Goal: Information Seeking & Learning: Learn about a topic

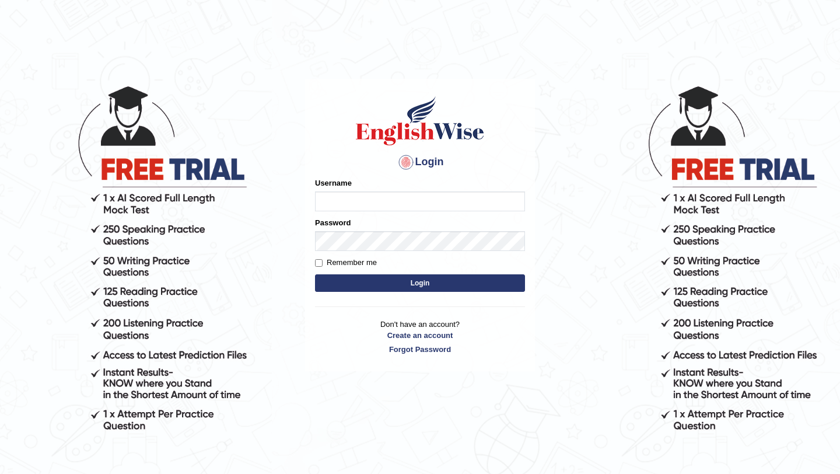
type input "bijayathapa"
click at [350, 196] on input "bijayathapa" at bounding box center [420, 201] width 210 height 20
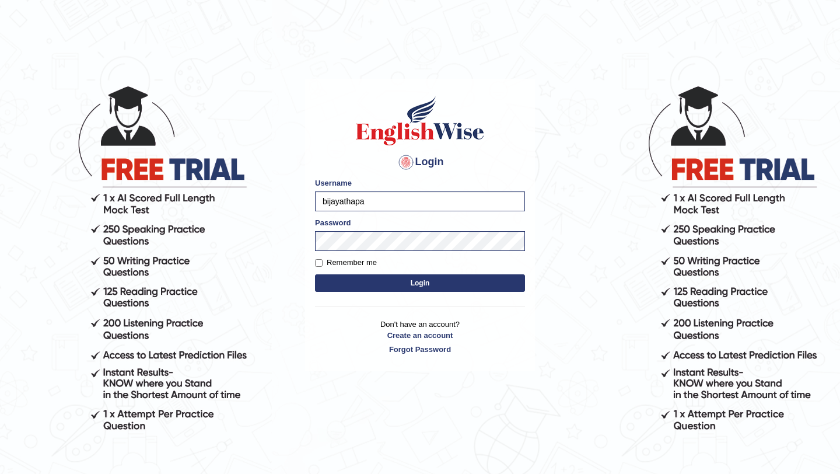
click at [360, 284] on button "Login" at bounding box center [420, 283] width 210 height 18
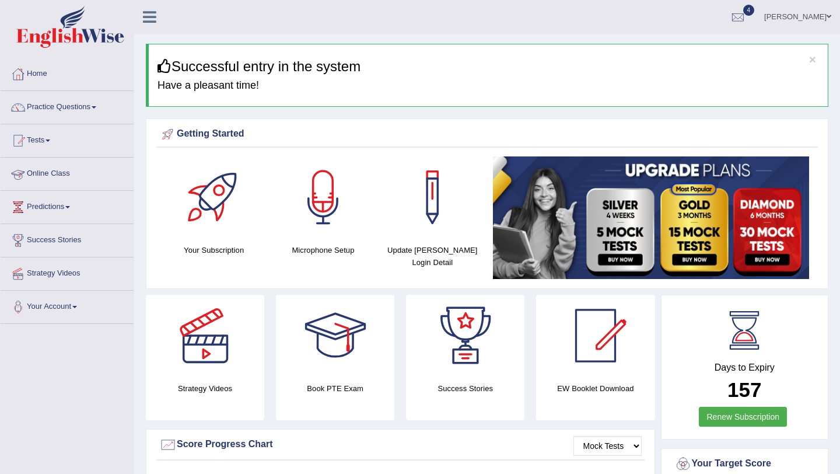
click at [48, 170] on link "Online Class" at bounding box center [67, 172] width 133 height 29
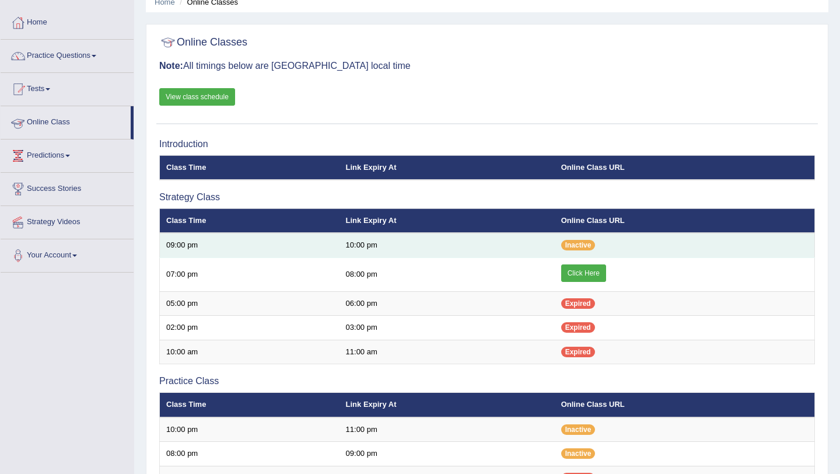
scroll to position [52, 0]
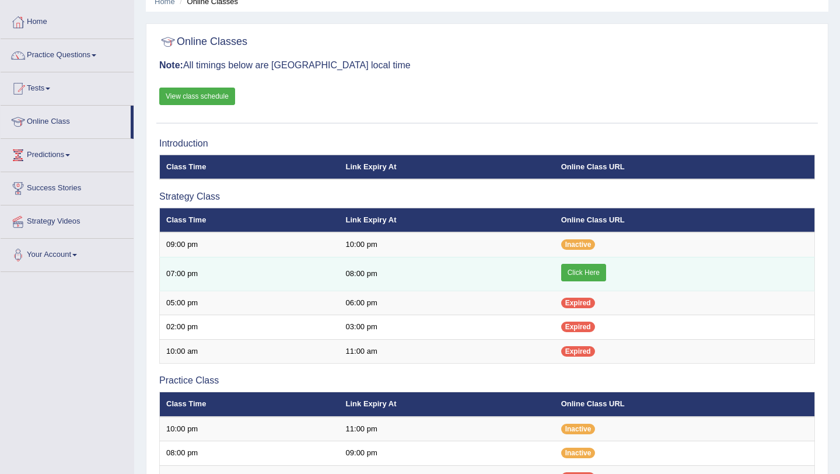
click at [578, 273] on link "Click Here" at bounding box center [583, 273] width 45 height 18
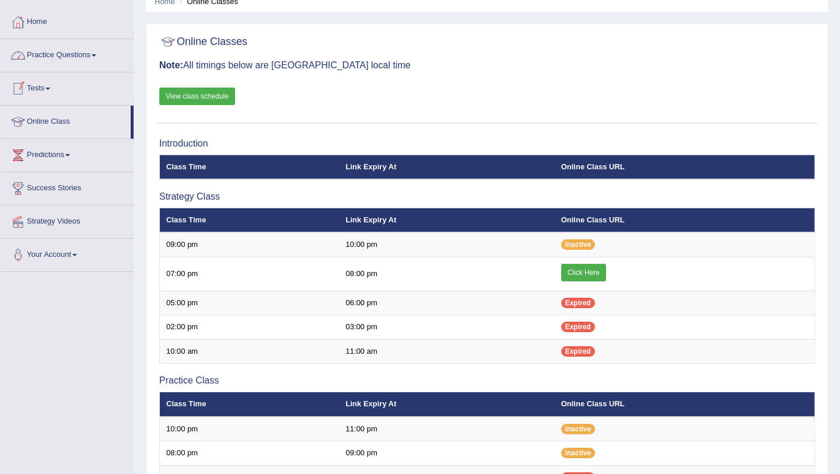
click at [83, 62] on link "Practice Questions" at bounding box center [67, 53] width 133 height 29
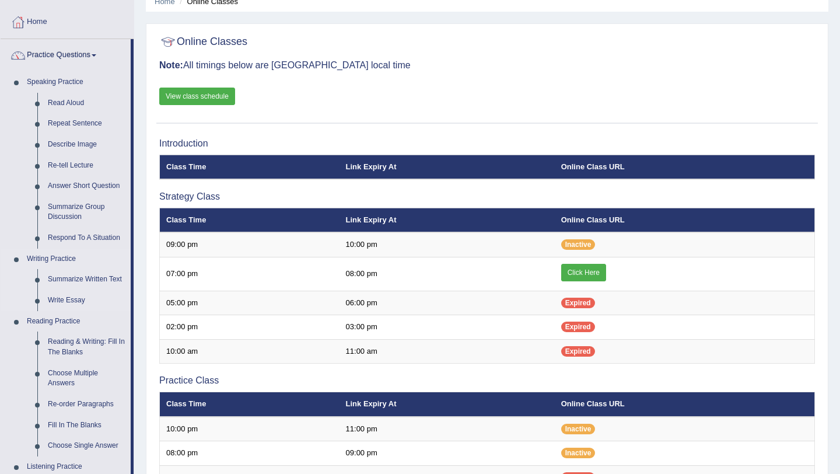
scroll to position [100, 0]
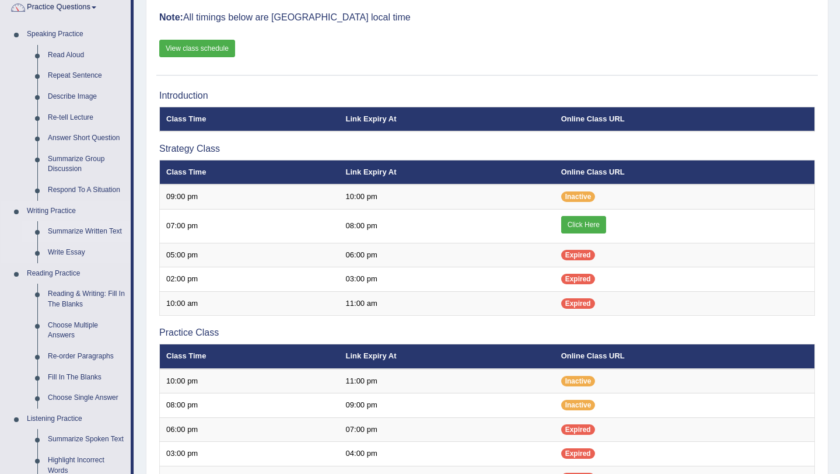
click at [89, 233] on link "Summarize Written Text" at bounding box center [87, 231] width 88 height 21
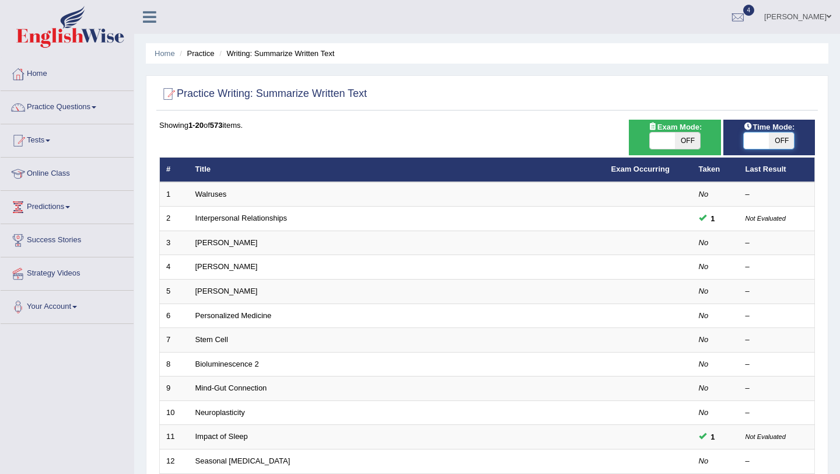
click at [756, 136] on span at bounding box center [756, 140] width 25 height 16
checkbox input "true"
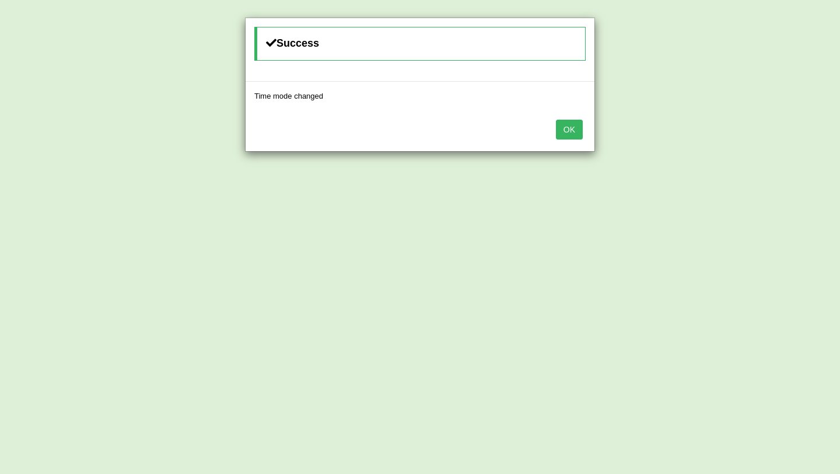
click at [556, 127] on button "OK" at bounding box center [569, 130] width 27 height 20
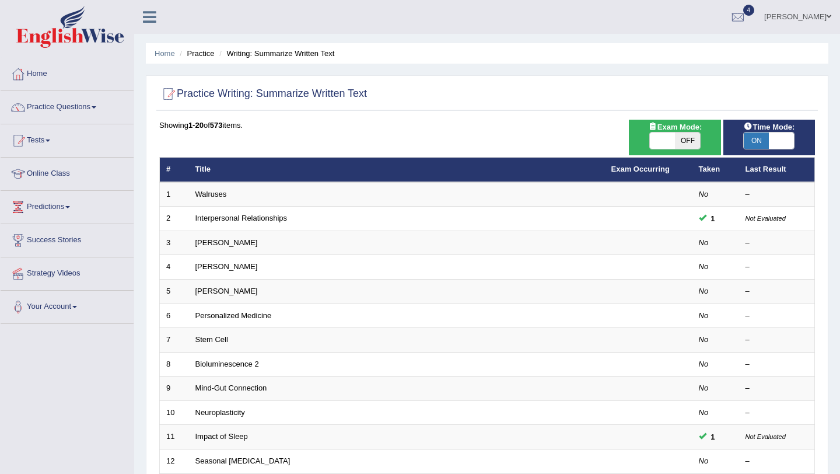
click at [660, 141] on span at bounding box center [662, 140] width 25 height 16
checkbox input "true"
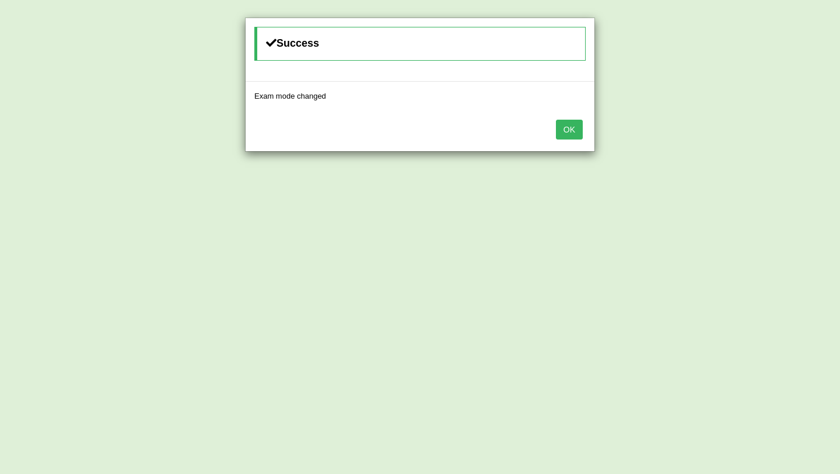
click at [580, 131] on button "OK" at bounding box center [569, 130] width 27 height 20
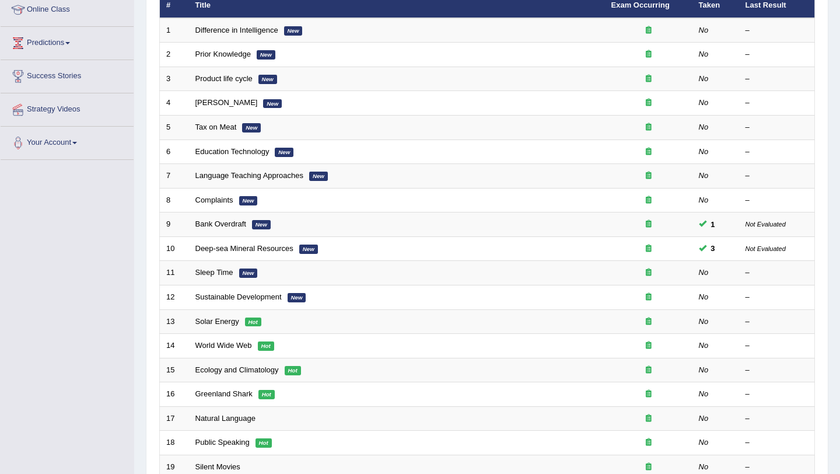
scroll to position [299, 0]
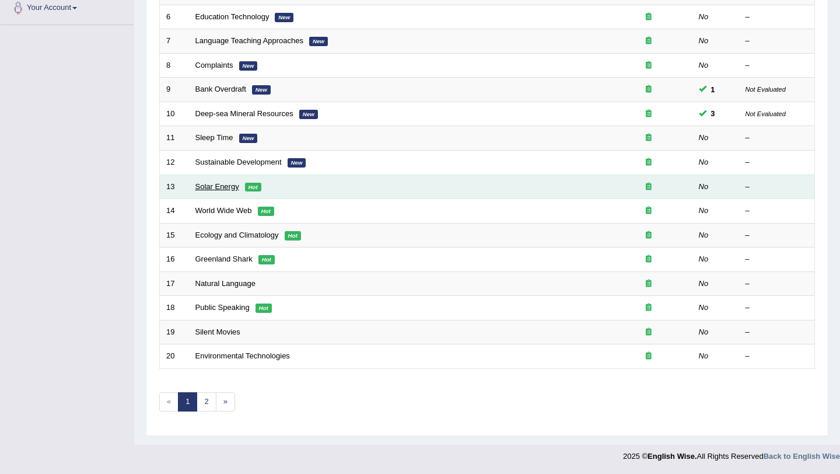
click at [224, 186] on link "Solar Energy" at bounding box center [218, 186] width 44 height 9
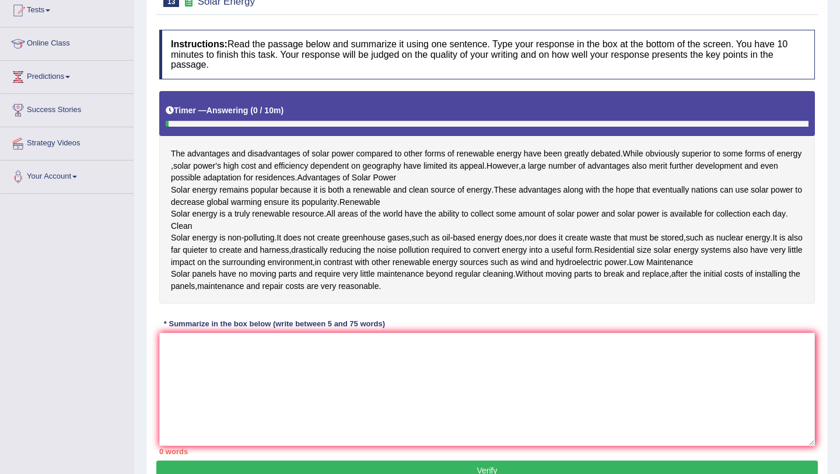
scroll to position [170, 0]
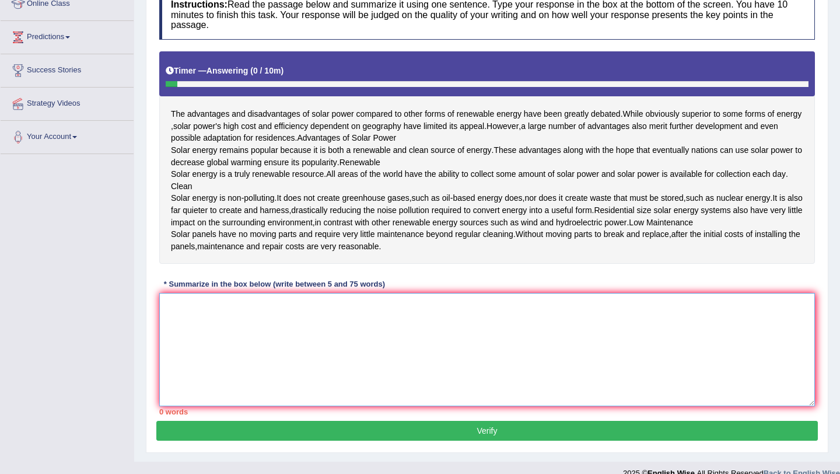
click at [225, 341] on textarea at bounding box center [487, 349] width 656 height 113
type textarea "The advantages and"
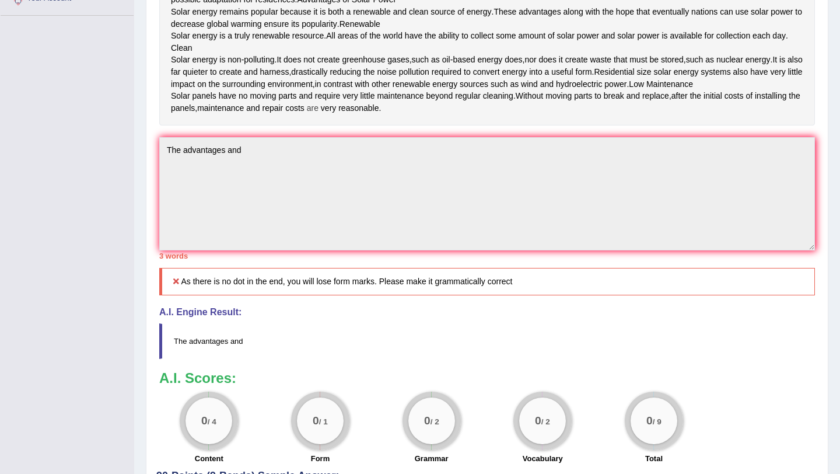
scroll to position [0, 0]
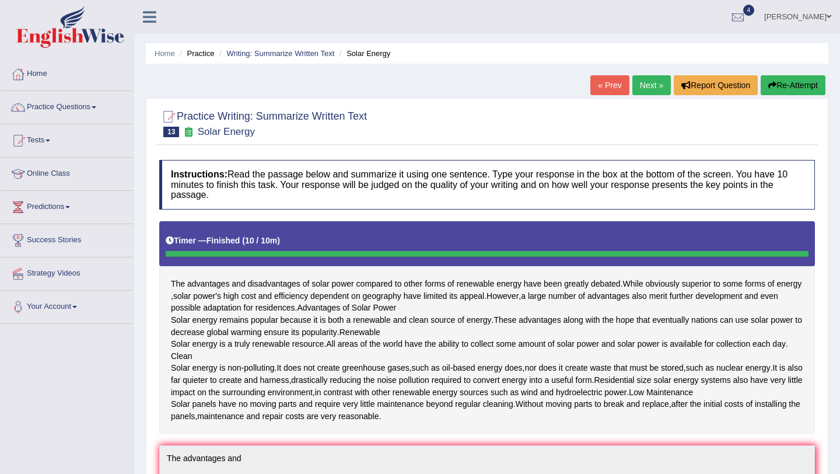
click at [651, 87] on link "Next »" at bounding box center [652, 85] width 39 height 20
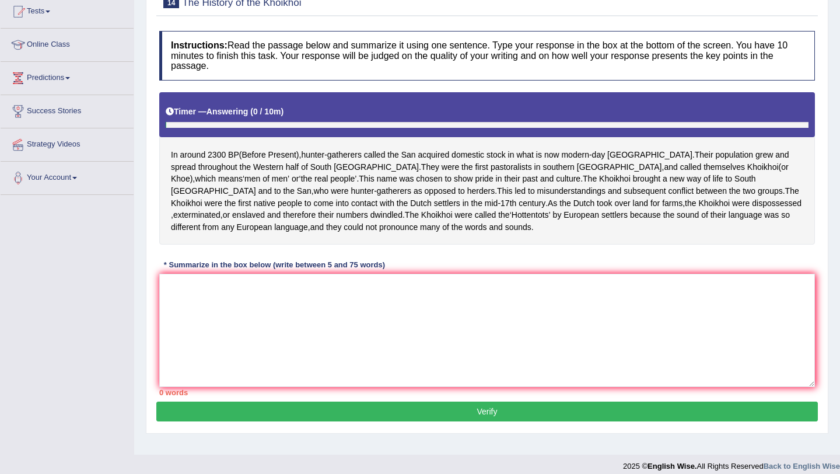
scroll to position [139, 0]
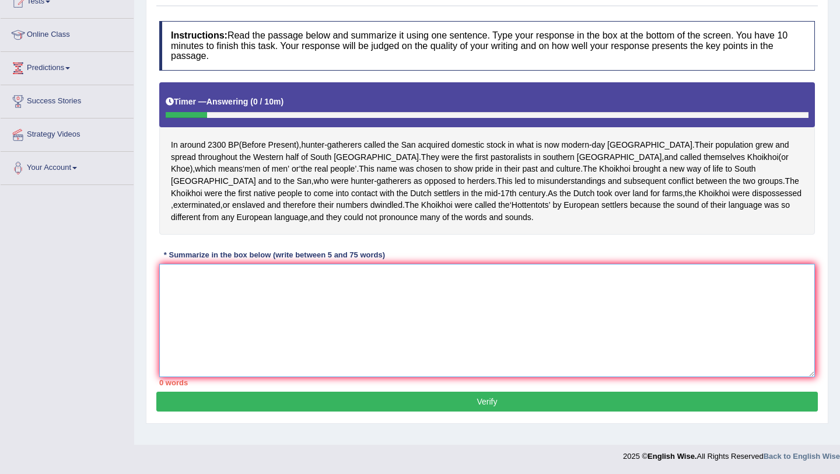
click at [187, 310] on textarea at bounding box center [487, 320] width 656 height 113
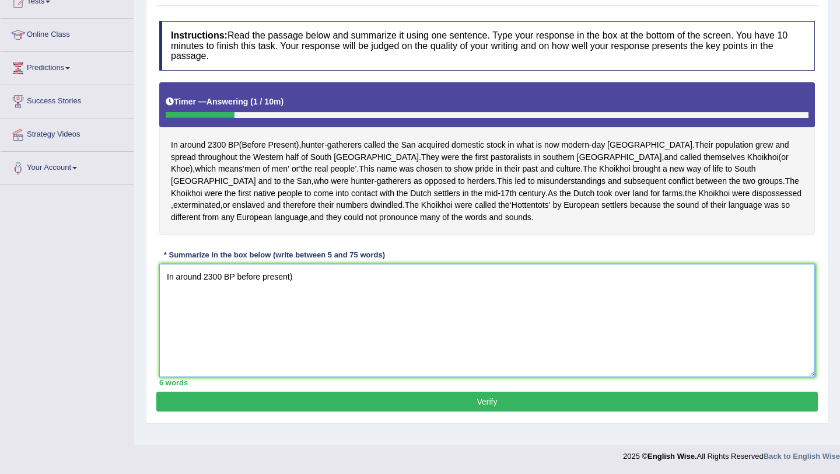
click at [236, 292] on textarea "In around 2300 BP before present)" at bounding box center [487, 320] width 656 height 113
click at [302, 286] on textarea "In around 2300 BP (before present)" at bounding box center [487, 320] width 656 height 113
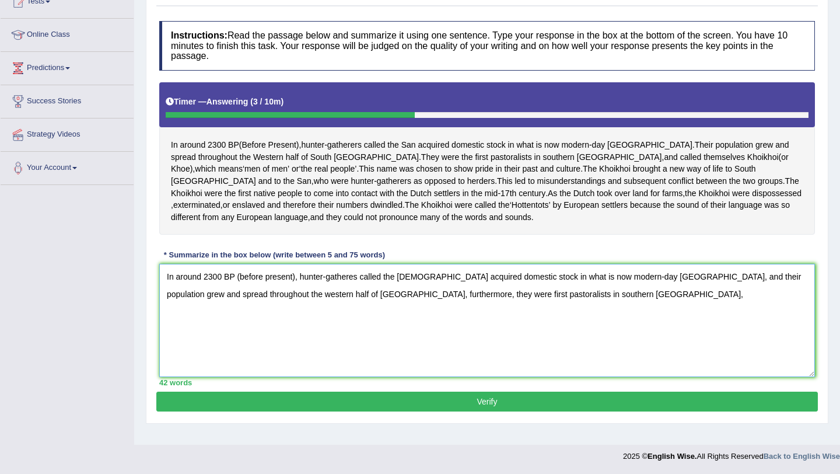
click at [486, 309] on textarea "In around 2300 BP (before present), hunter-gatheres called the [DEMOGRAPHIC_DAT…" at bounding box center [487, 320] width 656 height 113
click at [546, 311] on textarea "In around 2300 BP (before present), hunter-gatheres called the [DEMOGRAPHIC_DAT…" at bounding box center [487, 320] width 656 height 113
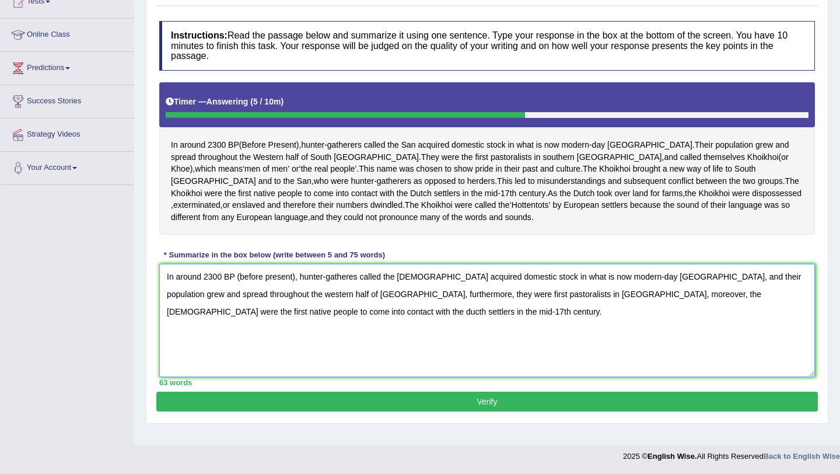
type textarea "In around 2300 BP (before present), hunter-gatheres called the San acquired dom…"
click at [526, 407] on button "Verify" at bounding box center [487, 402] width 662 height 20
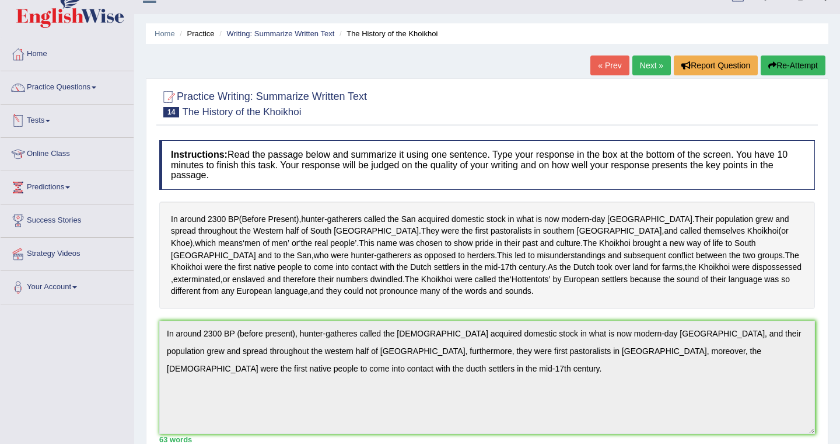
scroll to position [21, 0]
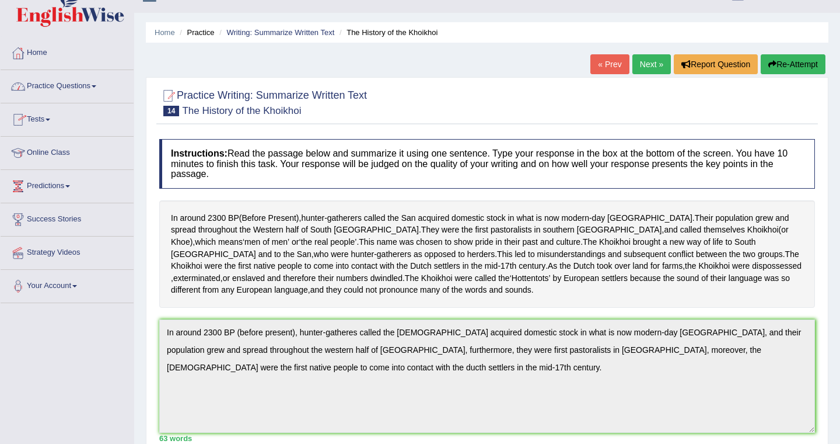
click at [92, 80] on link "Practice Questions" at bounding box center [67, 84] width 133 height 29
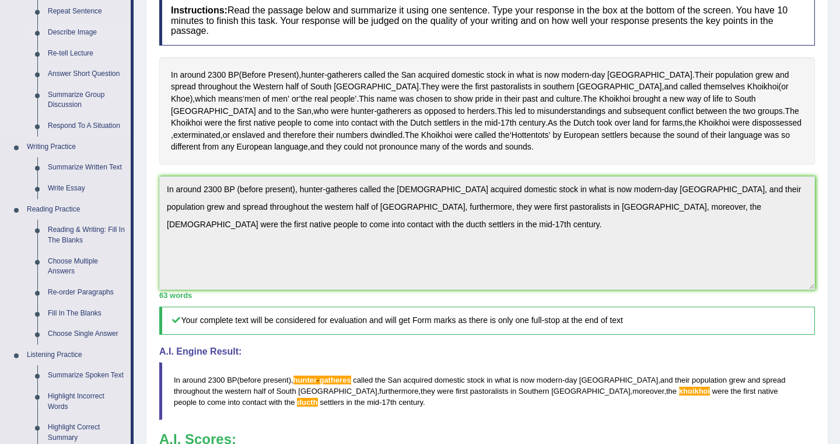
scroll to position [165, 0]
click at [74, 189] on link "Write Essay" at bounding box center [87, 187] width 88 height 21
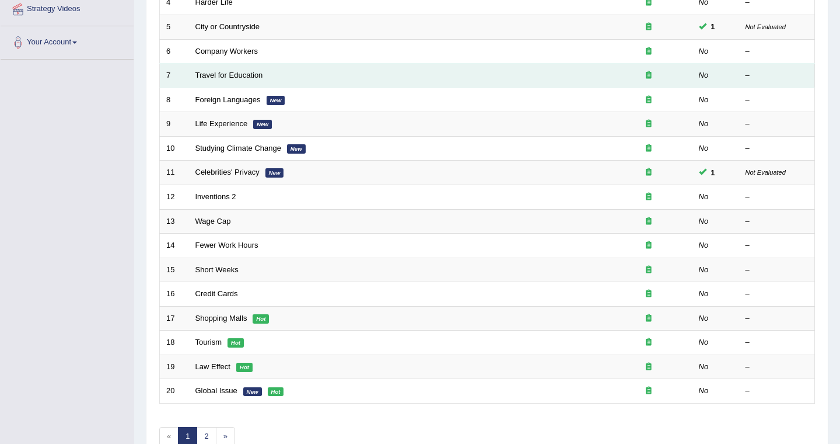
scroll to position [280, 0]
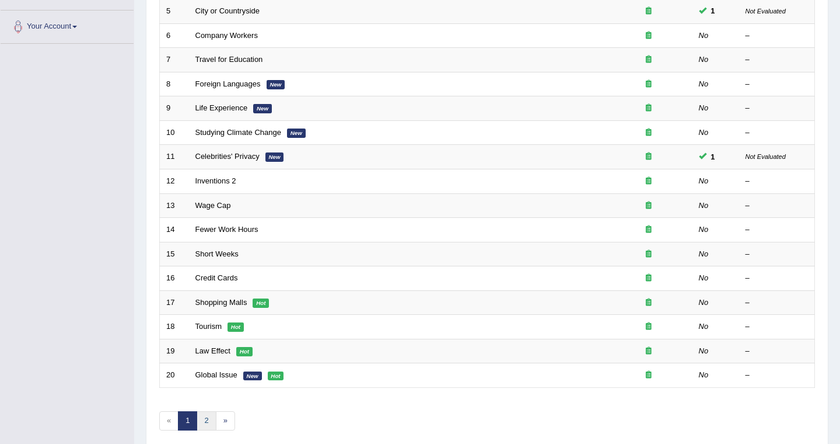
click at [211, 419] on link "2" at bounding box center [206, 420] width 19 height 19
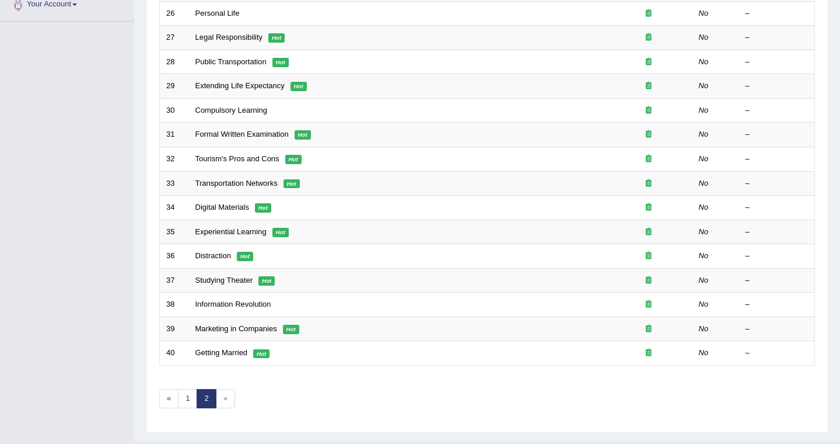
scroll to position [329, 0]
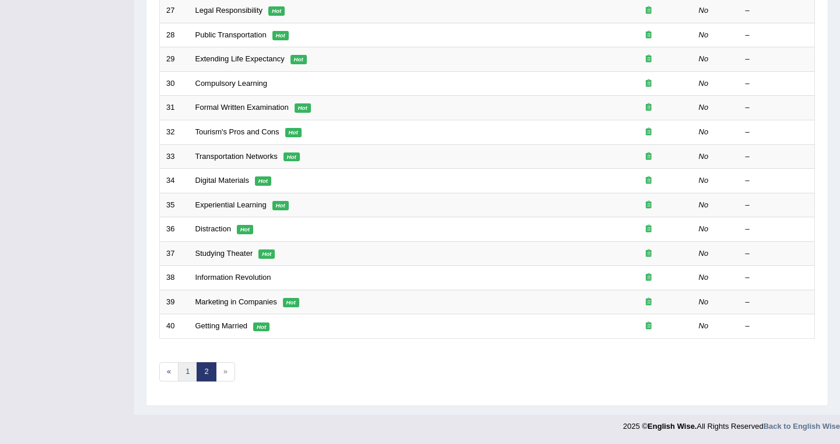
click at [191, 369] on link "1" at bounding box center [187, 371] width 19 height 19
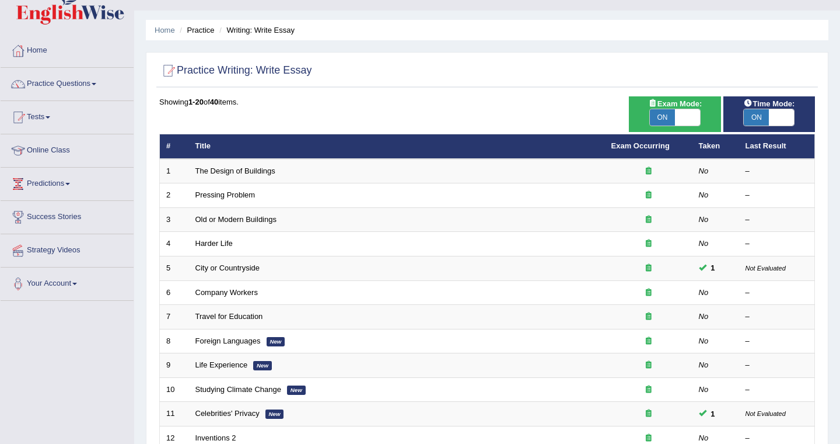
scroll to position [26, 0]
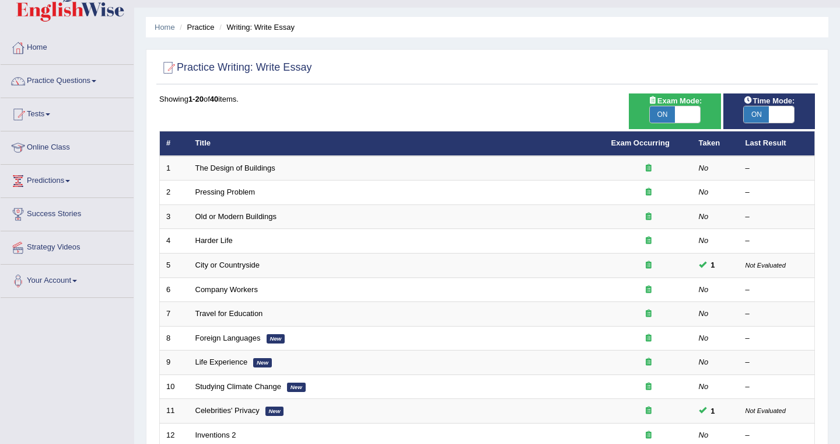
click at [685, 120] on span at bounding box center [687, 114] width 25 height 16
checkbox input "false"
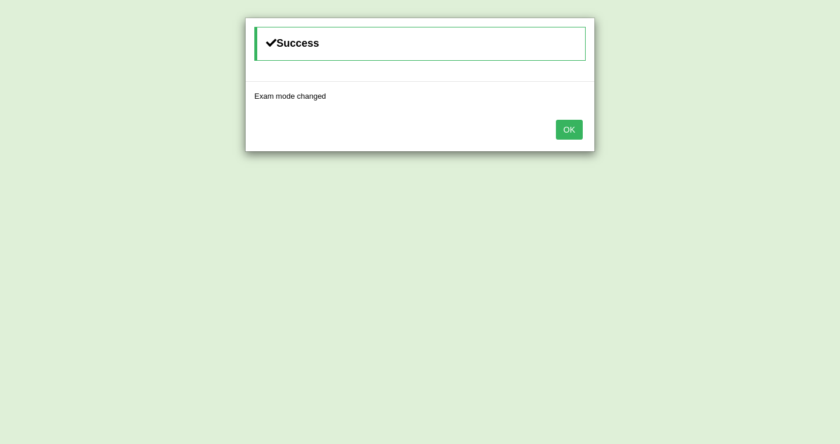
click at [564, 128] on button "OK" at bounding box center [569, 130] width 27 height 20
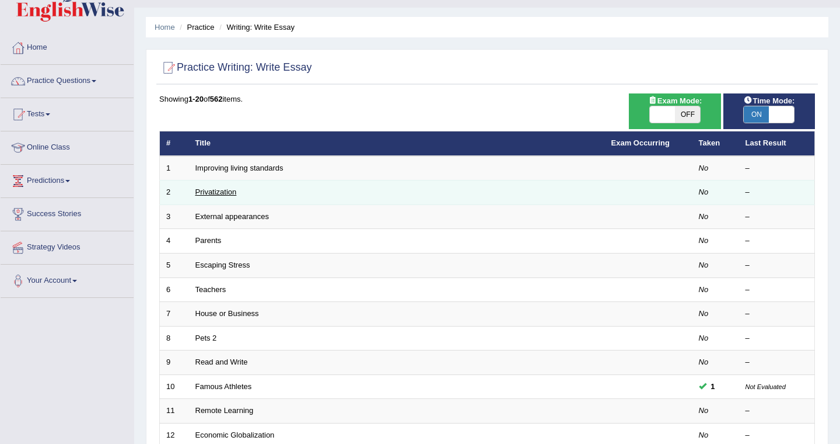
click at [215, 194] on link "Privatization" at bounding box center [216, 191] width 41 height 9
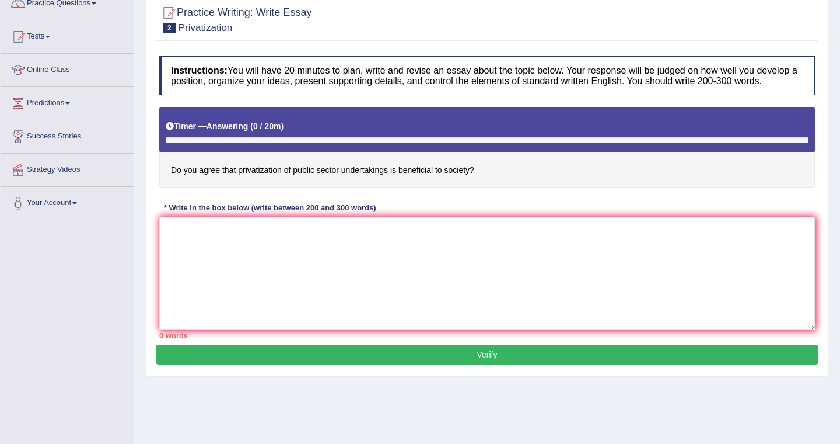
scroll to position [125, 0]
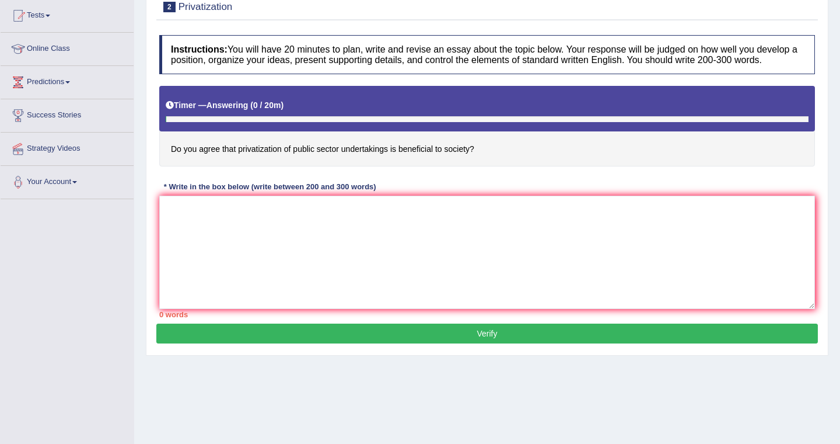
click at [351, 240] on textarea at bounding box center [487, 252] width 656 height 113
paste textarea "The increasing influence of (essay topic) on our lives has ignited numerous dis…"
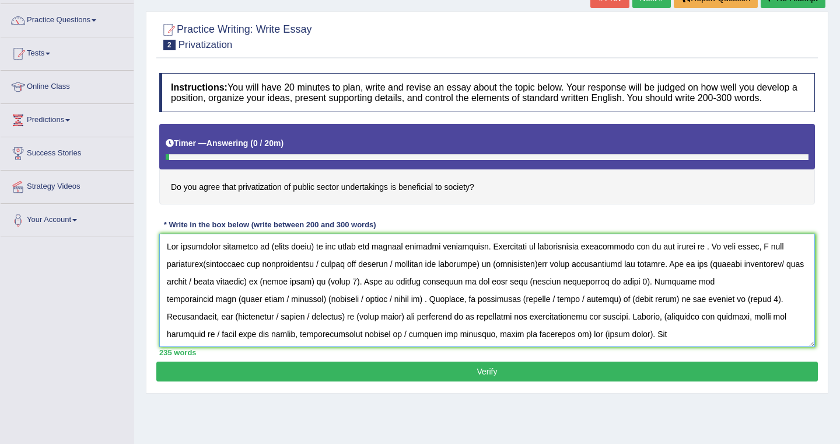
scroll to position [83, 0]
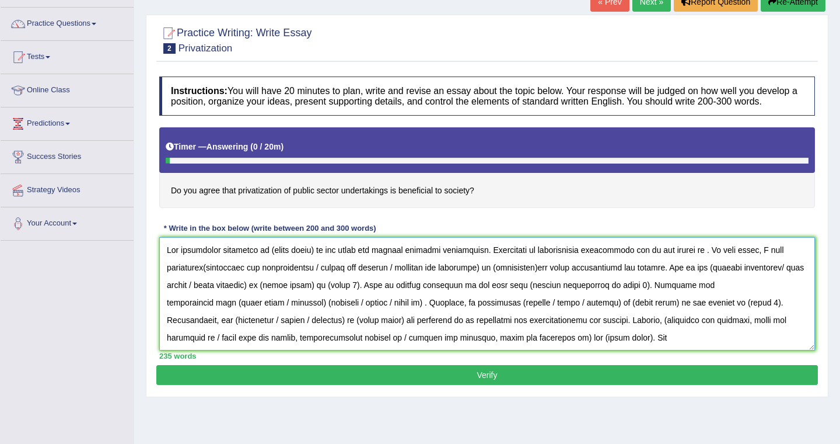
click at [313, 264] on textarea at bounding box center [487, 293] width 656 height 113
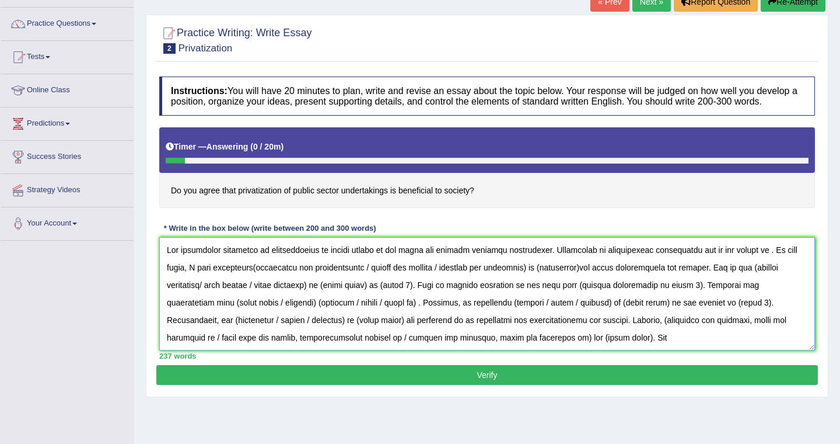
click at [560, 264] on textarea at bounding box center [487, 293] width 656 height 113
click at [754, 263] on textarea at bounding box center [487, 293] width 656 height 113
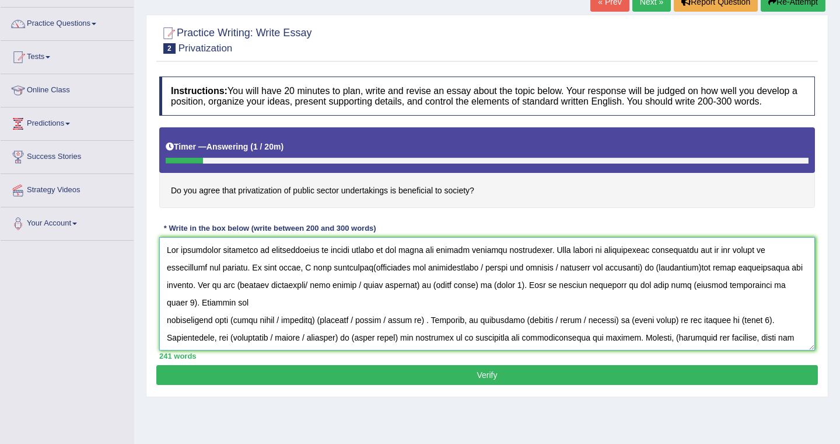
click at [295, 278] on textarea at bounding box center [487, 293] width 656 height 113
click at [596, 281] on textarea at bounding box center [487, 293] width 656 height 113
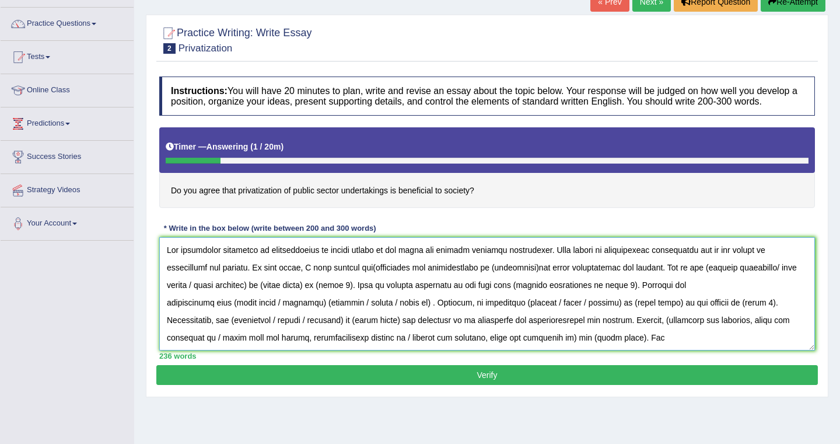
click at [312, 277] on textarea at bounding box center [487, 293] width 656 height 113
click at [480, 284] on textarea at bounding box center [487, 293] width 656 height 113
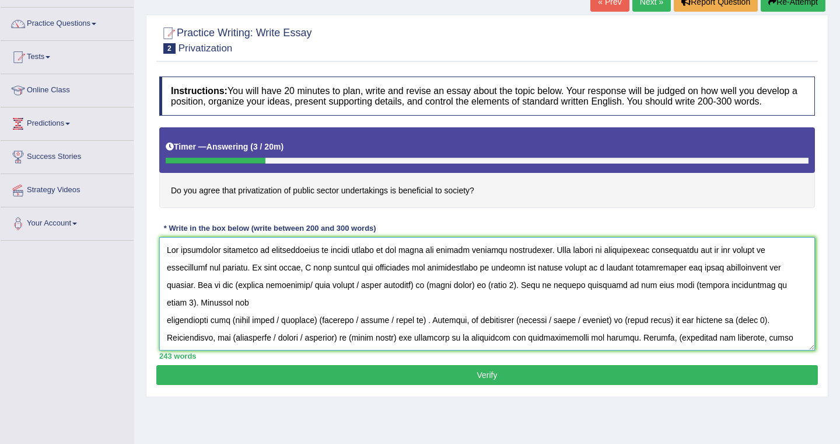
click at [360, 299] on textarea at bounding box center [487, 293] width 656 height 113
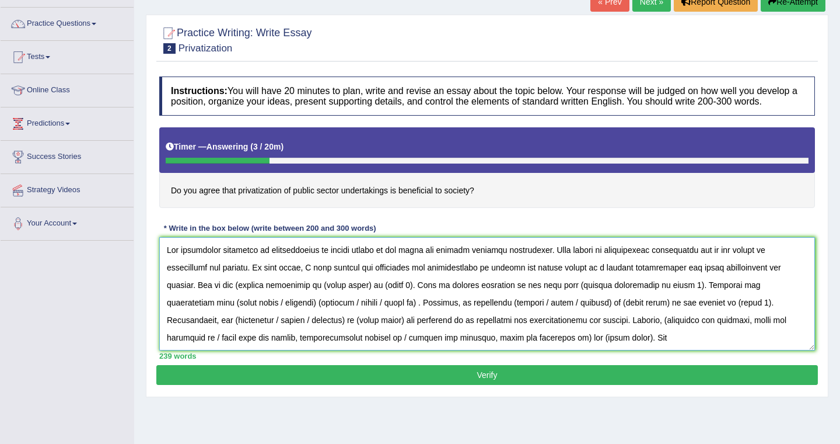
click at [168, 299] on textarea at bounding box center [487, 293] width 656 height 113
click at [297, 298] on textarea at bounding box center [487, 293] width 656 height 113
click at [334, 301] on textarea at bounding box center [487, 293] width 656 height 113
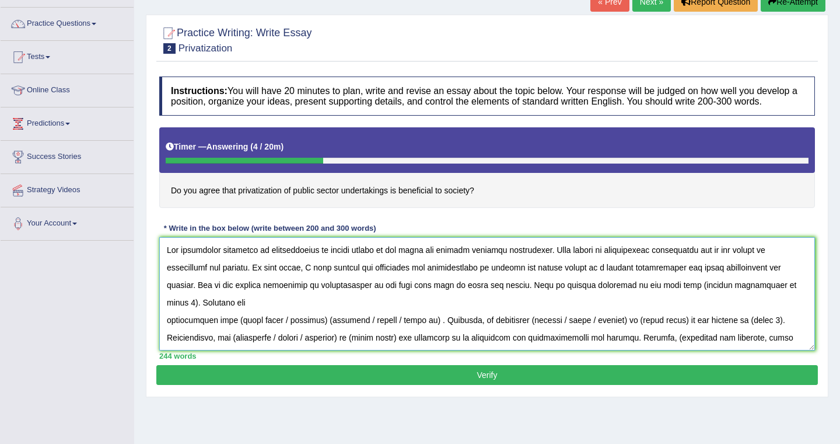
click at [711, 296] on textarea at bounding box center [487, 293] width 656 height 113
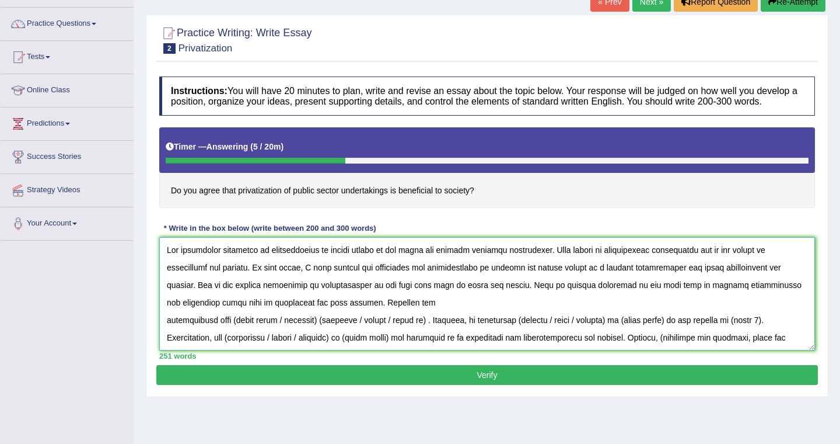
click at [280, 330] on textarea at bounding box center [487, 293] width 656 height 113
click at [325, 332] on textarea at bounding box center [487, 293] width 656 height 113
click at [392, 332] on textarea at bounding box center [487, 293] width 656 height 113
click at [285, 330] on textarea at bounding box center [487, 293] width 656 height 113
click at [316, 334] on textarea at bounding box center [487, 293] width 656 height 113
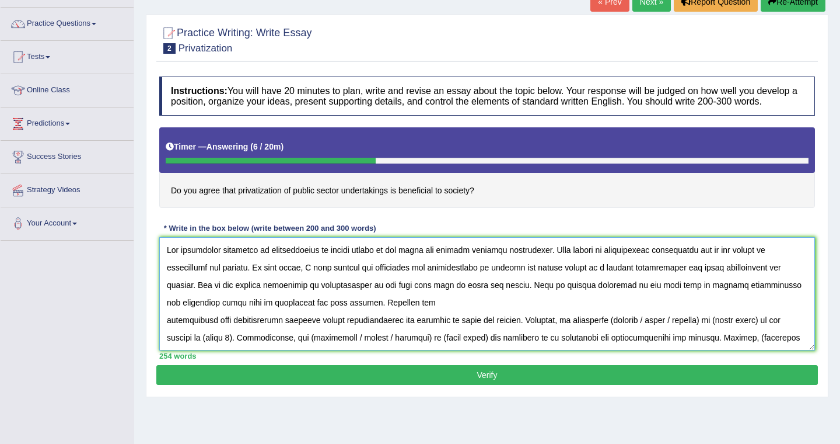
click at [442, 333] on textarea at bounding box center [487, 293] width 656 height 113
click at [692, 333] on textarea at bounding box center [487, 293] width 656 height 113
click at [681, 332] on textarea at bounding box center [487, 293] width 656 height 113
click at [760, 331] on textarea at bounding box center [487, 293] width 656 height 113
click at [745, 332] on textarea at bounding box center [487, 293] width 656 height 113
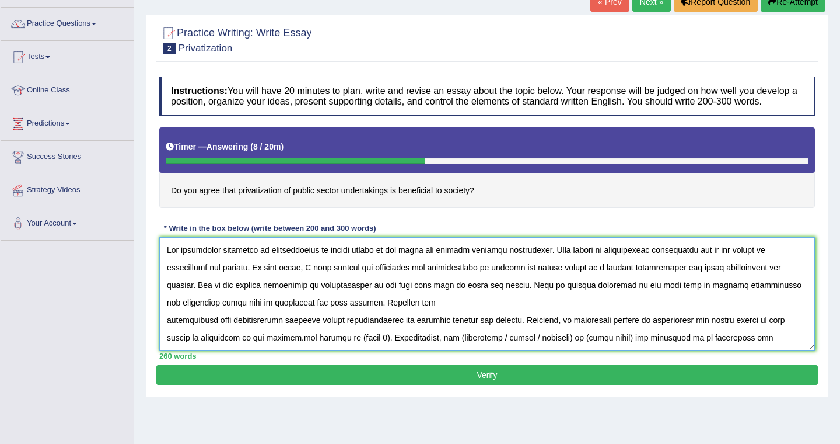
click at [332, 350] on textarea at bounding box center [487, 293] width 656 height 113
click at [452, 349] on textarea at bounding box center [487, 293] width 656 height 113
click at [333, 350] on textarea at bounding box center [487, 293] width 656 height 113
click at [430, 350] on textarea at bounding box center [487, 293] width 656 height 113
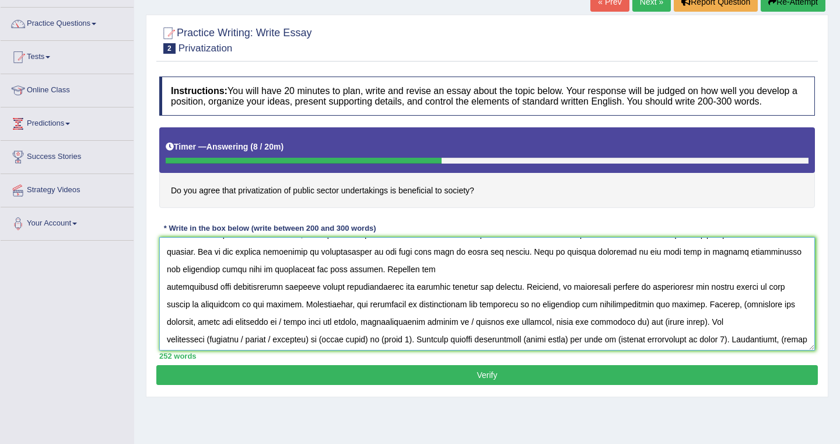
scroll to position [46, 0]
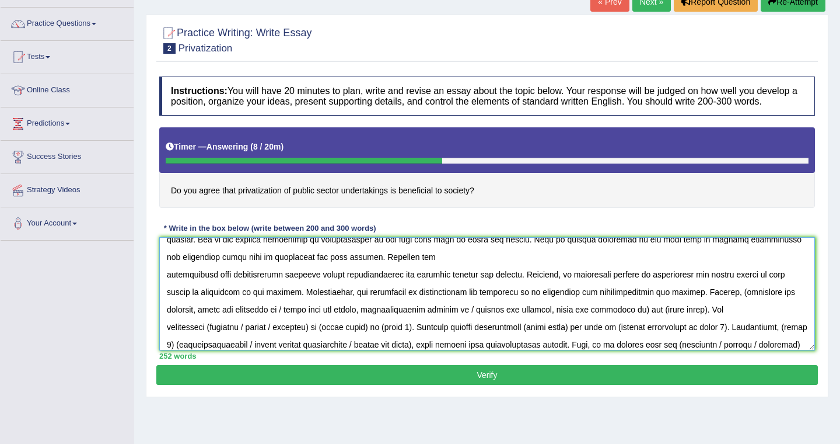
click at [658, 308] on textarea at bounding box center [487, 293] width 656 height 113
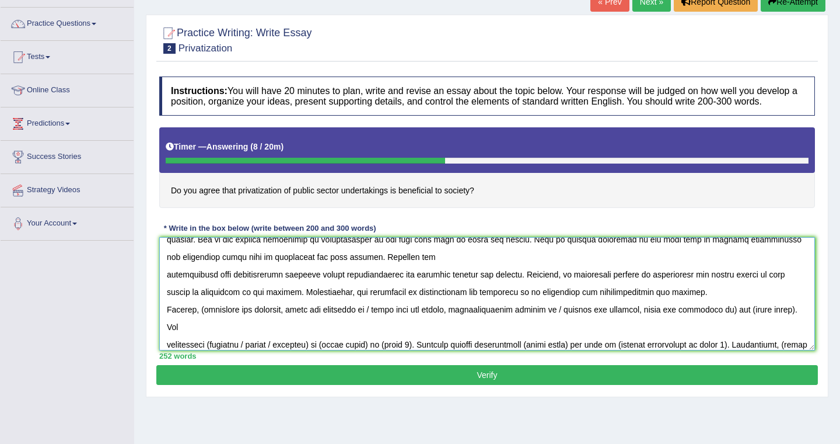
click at [570, 306] on textarea at bounding box center [487, 293] width 656 height 113
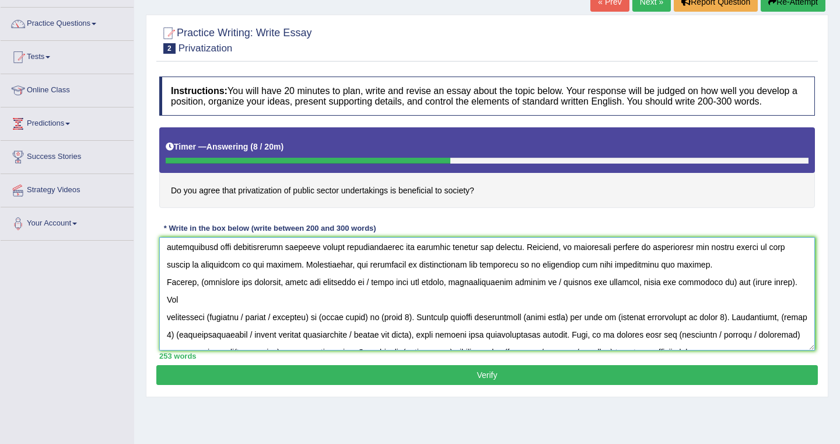
scroll to position [91, 0]
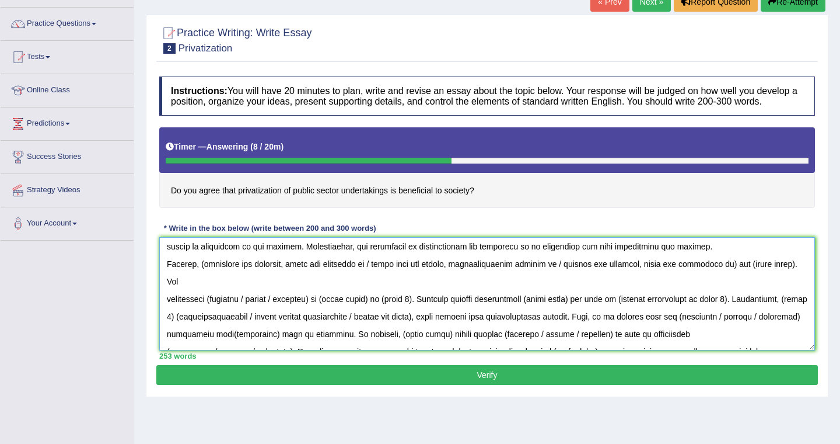
click at [207, 277] on textarea at bounding box center [487, 293] width 656 height 113
drag, startPoint x: 374, startPoint y: 274, endPoint x: 724, endPoint y: 280, distance: 349.6
click at [724, 280] on textarea at bounding box center [487, 293] width 656 height 113
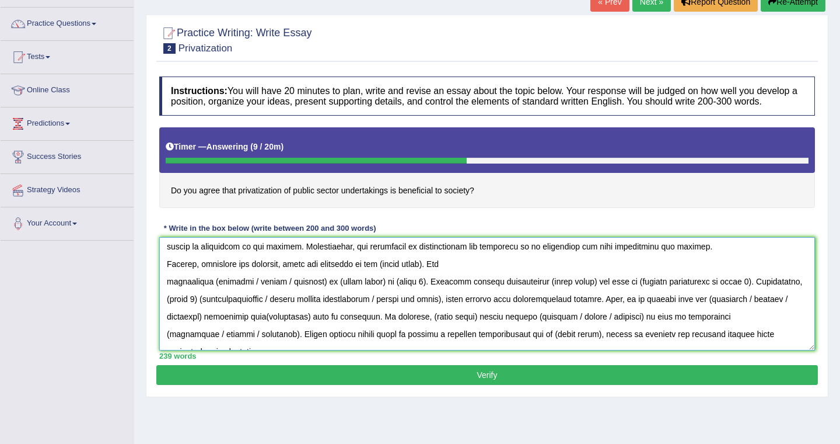
click at [433, 276] on textarea at bounding box center [487, 293] width 656 height 113
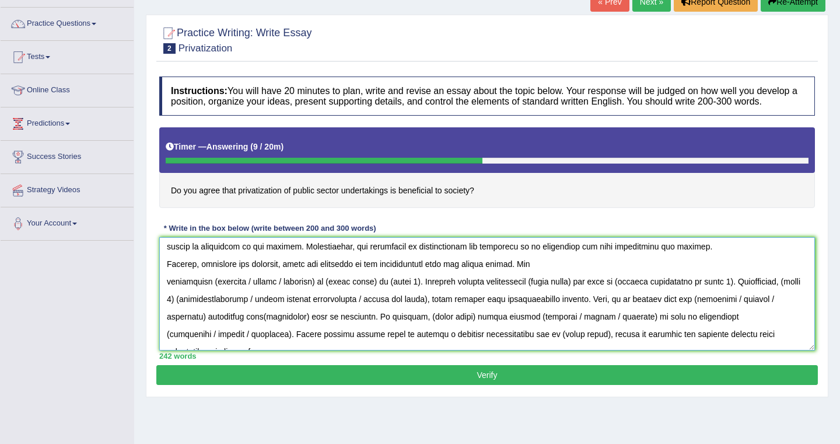
drag, startPoint x: 312, startPoint y: 295, endPoint x: 246, endPoint y: 292, distance: 65.4
click at [246, 292] on textarea at bounding box center [487, 293] width 656 height 113
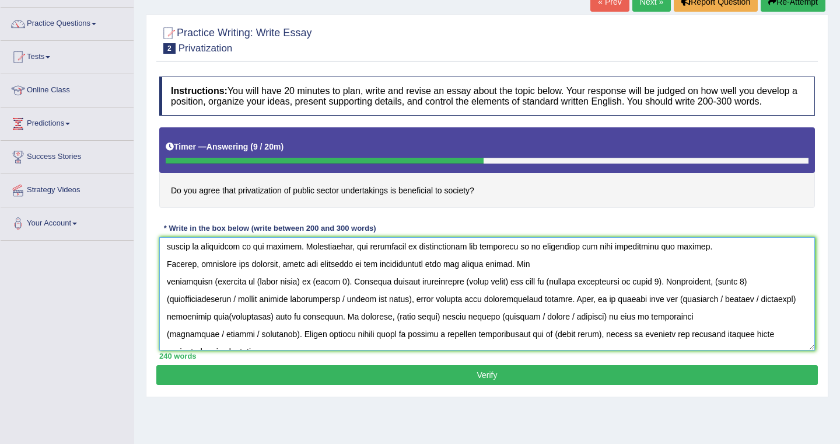
click at [210, 287] on textarea at bounding box center [487, 293] width 656 height 113
click at [299, 291] on textarea at bounding box center [487, 293] width 656 height 113
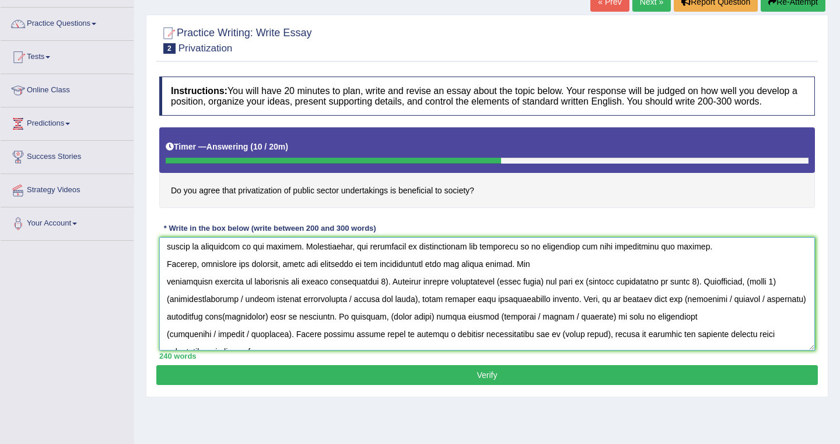
click at [386, 293] on textarea at bounding box center [487, 293] width 656 height 113
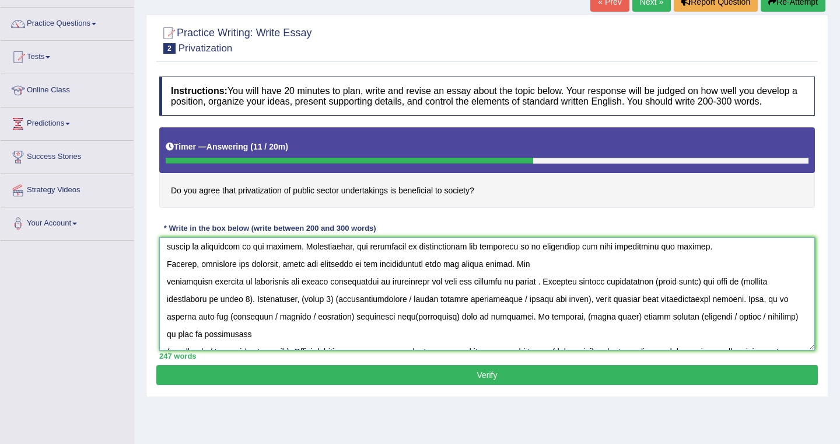
click at [512, 295] on textarea at bounding box center [487, 293] width 656 height 113
click at [563, 295] on textarea at bounding box center [487, 293] width 656 height 113
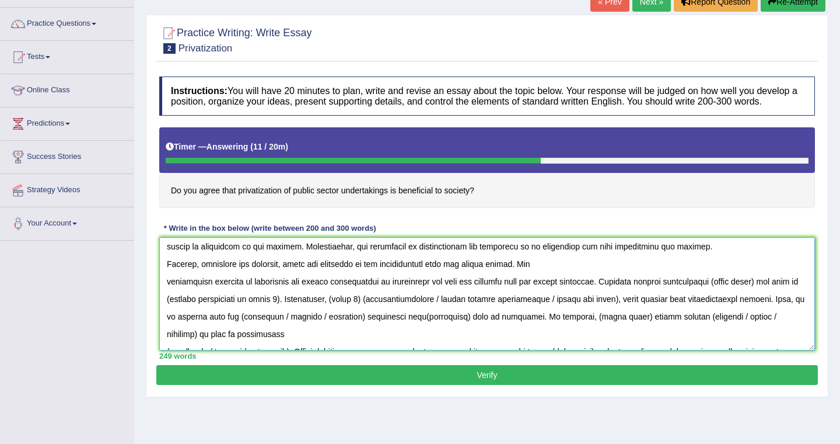
click at [765, 294] on textarea at bounding box center [487, 293] width 656 height 113
click at [432, 310] on textarea at bounding box center [487, 293] width 656 height 113
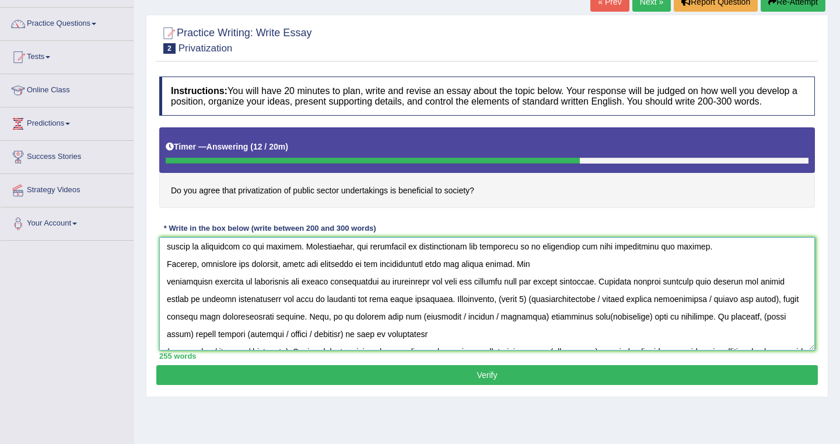
click at [515, 313] on textarea at bounding box center [487, 293] width 656 height 113
click at [671, 312] on textarea at bounding box center [487, 293] width 656 height 113
click at [748, 172] on div "Timer — Answering ( 13 / 20m ) Skip" at bounding box center [487, 149] width 656 height 45
click at [226, 329] on textarea at bounding box center [487, 293] width 656 height 113
click at [601, 308] on textarea at bounding box center [487, 293] width 656 height 113
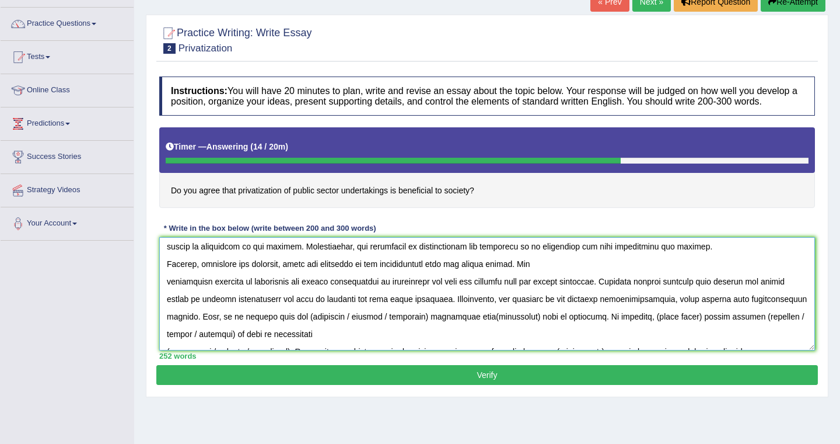
click at [626, 310] on textarea at bounding box center [487, 293] width 656 height 113
click at [784, 312] on textarea at bounding box center [487, 293] width 656 height 113
click at [410, 332] on textarea at bounding box center [487, 293] width 656 height 113
click at [297, 330] on textarea at bounding box center [487, 293] width 656 height 113
click at [596, 310] on textarea at bounding box center [487, 293] width 656 height 113
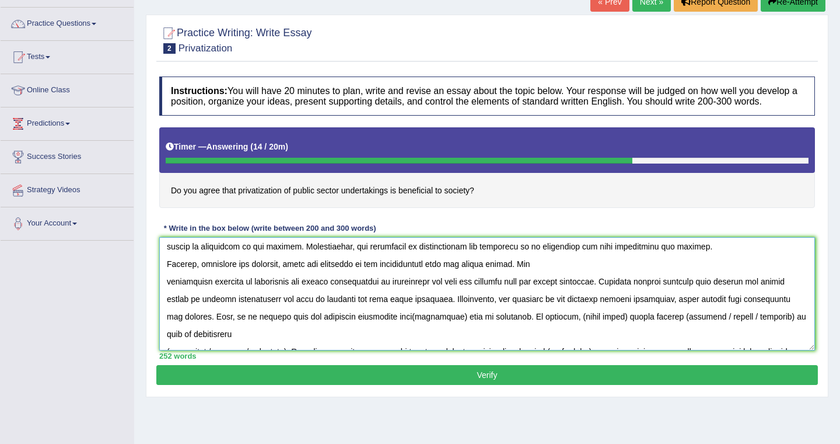
click at [483, 310] on textarea at bounding box center [487, 293] width 656 height 113
click at [671, 313] on textarea at bounding box center [487, 293] width 656 height 113
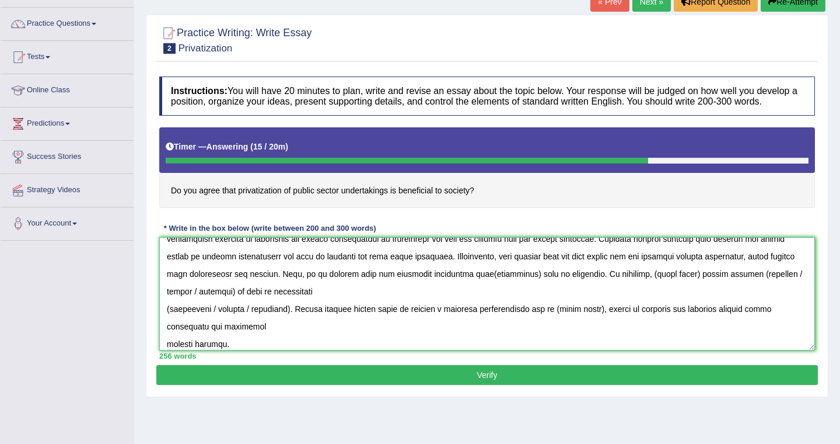
scroll to position [140, 0]
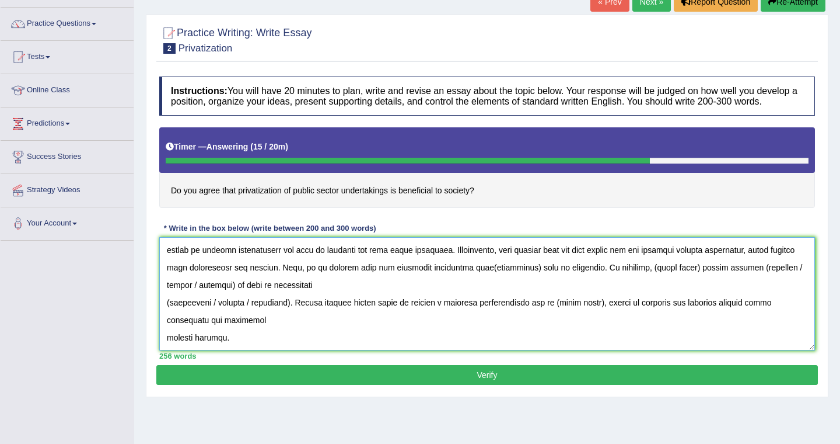
click at [512, 278] on textarea at bounding box center [487, 293] width 656 height 113
click at [746, 280] on textarea at bounding box center [487, 293] width 656 height 113
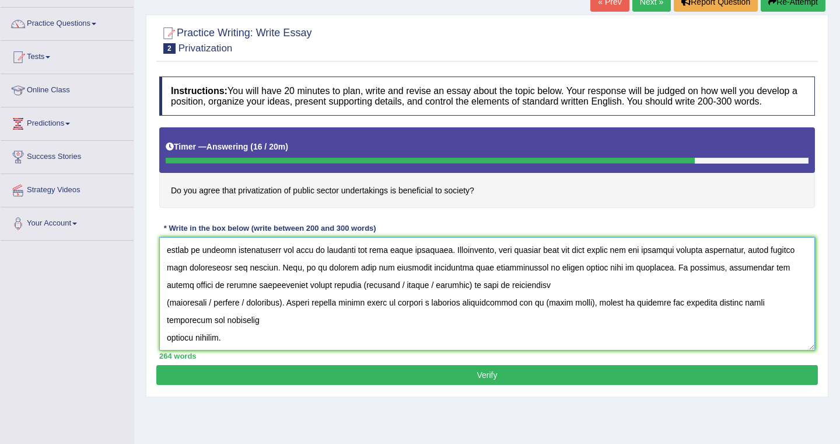
drag, startPoint x: 343, startPoint y: 298, endPoint x: 367, endPoint y: 298, distance: 23.9
click at [343, 298] on textarea at bounding box center [487, 293] width 656 height 113
drag, startPoint x: 376, startPoint y: 298, endPoint x: 305, endPoint y: 297, distance: 70.6
click at [305, 297] on textarea at bounding box center [487, 293] width 656 height 113
click at [341, 296] on textarea at bounding box center [487, 293] width 656 height 113
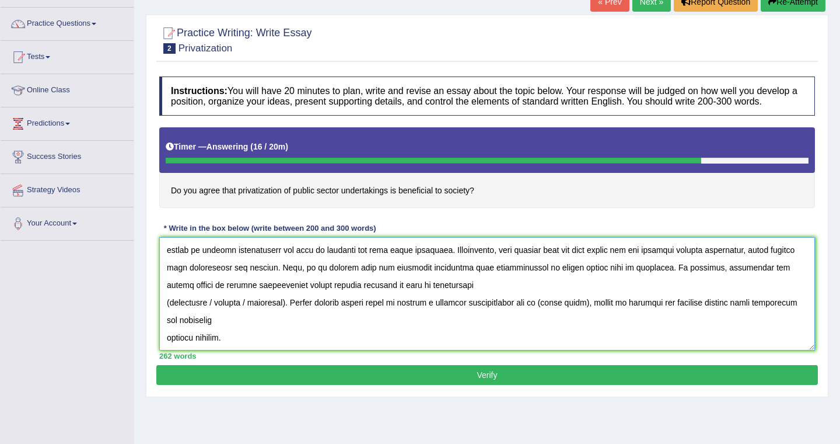
drag, startPoint x: 282, startPoint y: 317, endPoint x: 210, endPoint y: 316, distance: 73.0
click at [210, 316] on textarea at bounding box center [487, 293] width 656 height 113
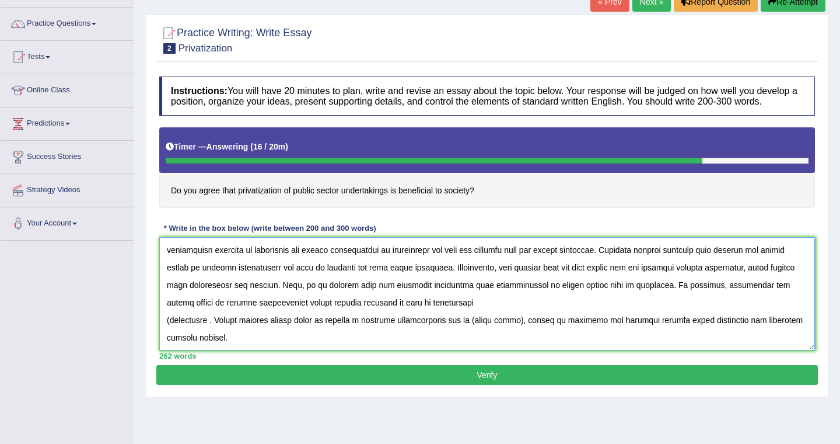
scroll to position [123, 0]
click at [170, 330] on textarea at bounding box center [487, 293] width 656 height 113
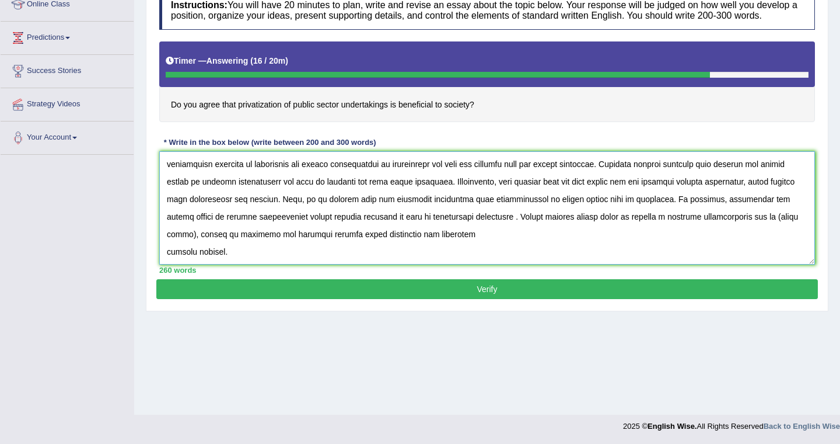
click at [465, 232] on textarea at bounding box center [487, 207] width 656 height 113
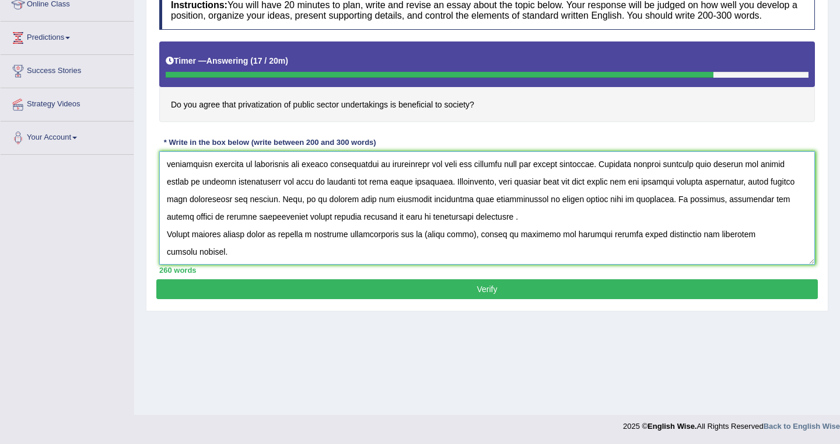
click at [474, 247] on textarea at bounding box center [487, 207] width 656 height 113
click at [384, 249] on textarea at bounding box center [487, 207] width 656 height 113
click at [480, 252] on textarea at bounding box center [487, 207] width 656 height 113
click at [237, 264] on textarea at bounding box center [487, 207] width 656 height 113
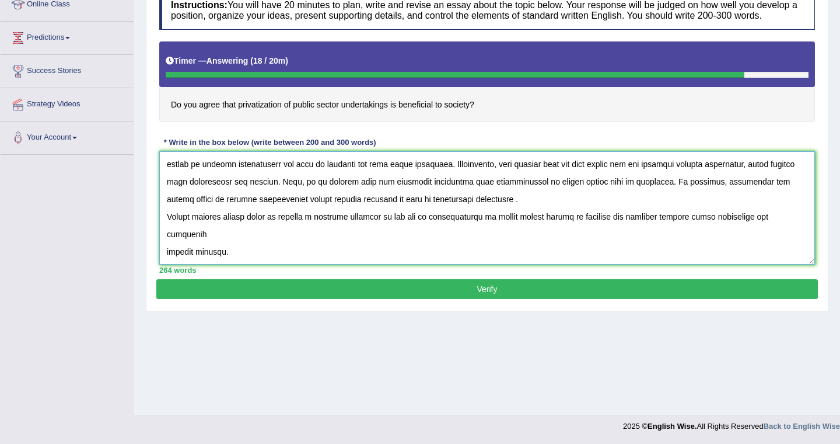
paste textarea "To conclude, (essay topic) offers notable (benefits / causes / problems) as wel…"
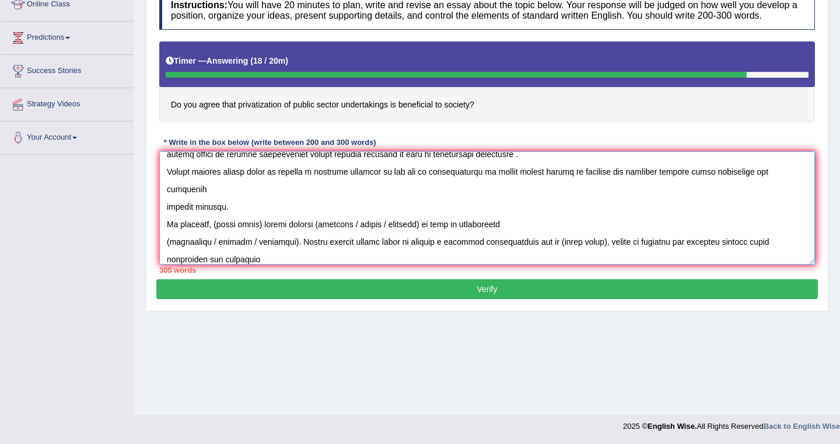
click at [506, 220] on textarea at bounding box center [487, 207] width 656 height 113
click at [261, 218] on textarea at bounding box center [487, 207] width 656 height 113
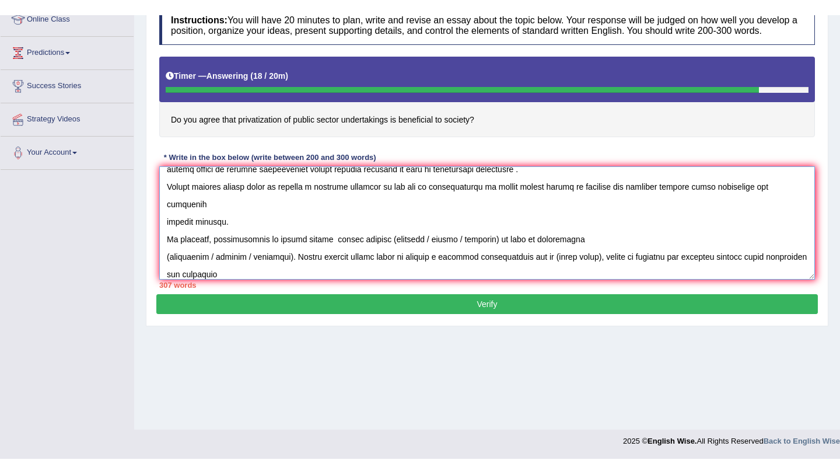
scroll to position [139, 0]
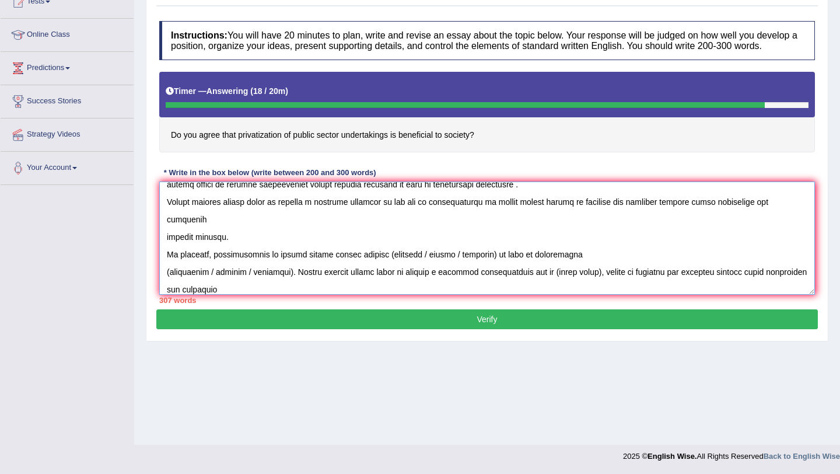
click at [445, 249] on textarea at bounding box center [487, 238] width 656 height 113
drag, startPoint x: 238, startPoint y: 301, endPoint x: 166, endPoint y: 250, distance: 87.5
click at [166, 250] on textarea at bounding box center [487, 238] width 656 height 113
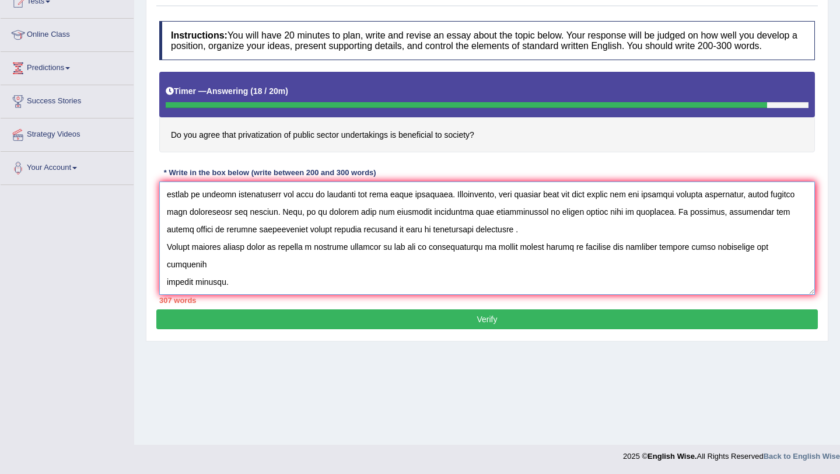
scroll to position [140, 0]
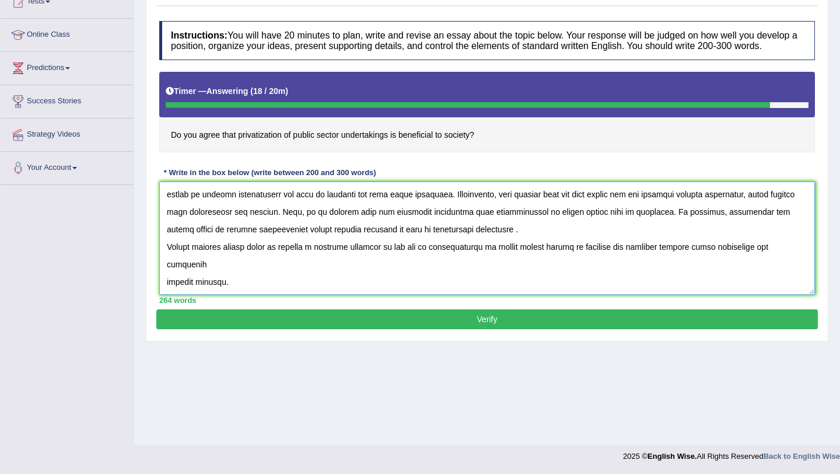
click at [650, 222] on textarea at bounding box center [487, 238] width 656 height 113
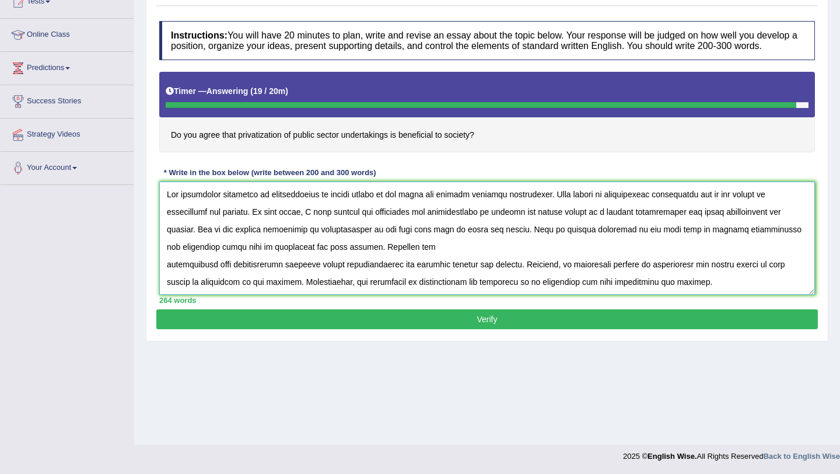
click at [320, 206] on textarea at bounding box center [487, 238] width 656 height 113
click at [310, 205] on textarea at bounding box center [487, 238] width 656 height 113
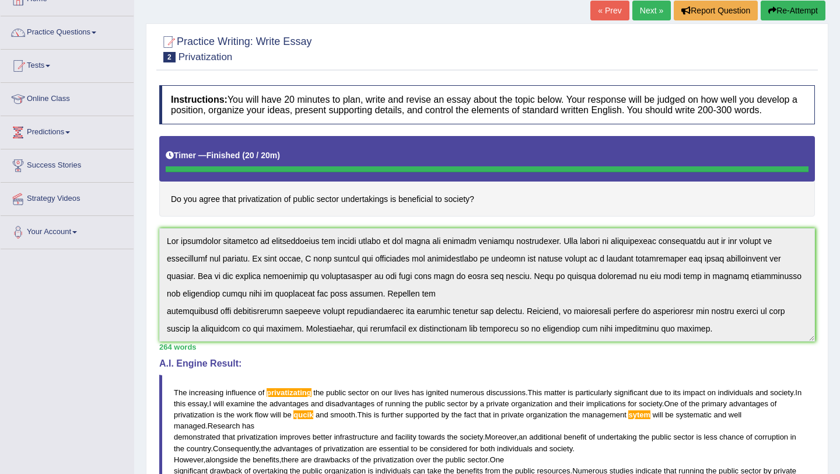
scroll to position [71, 0]
